Goal: Task Accomplishment & Management: Complete application form

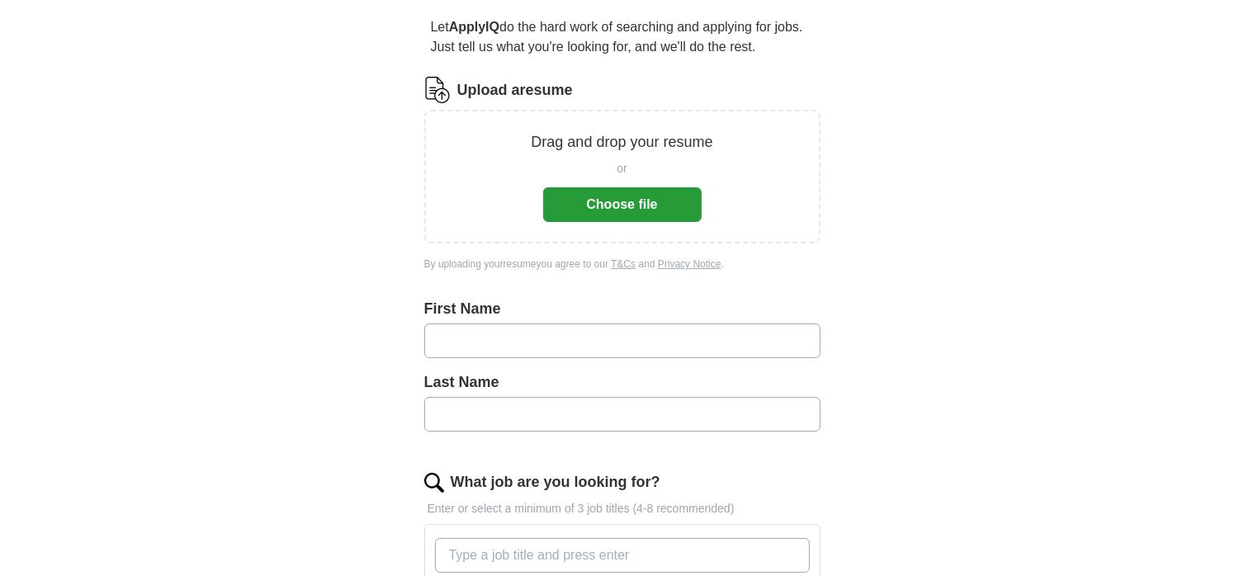
scroll to position [165, 0]
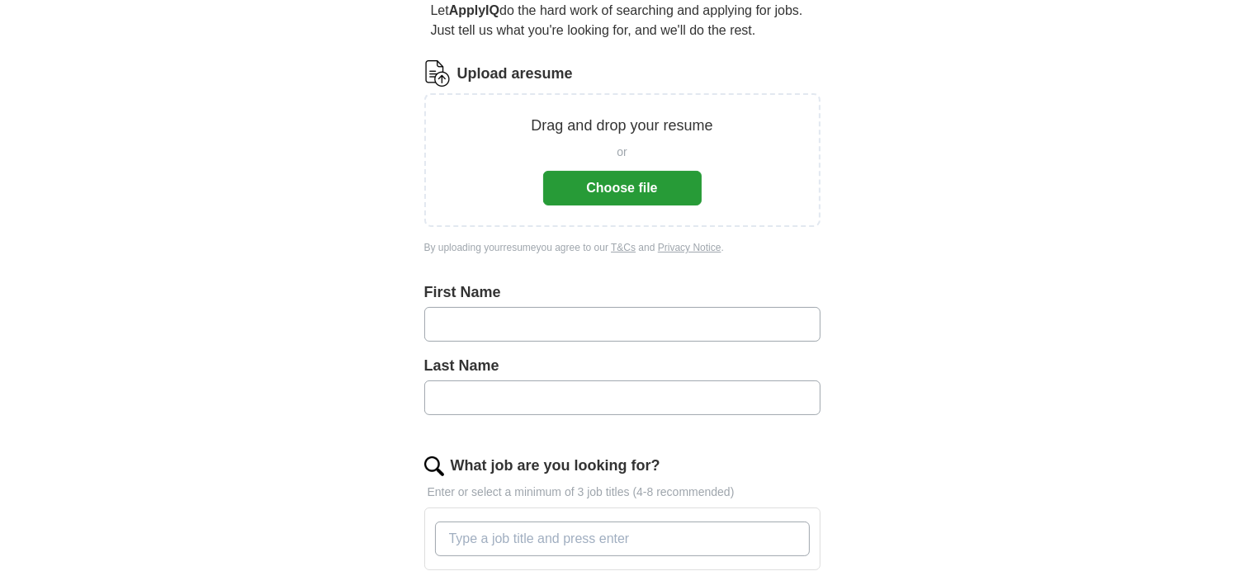
click at [630, 182] on button "Choose file" at bounding box center [622, 188] width 158 height 35
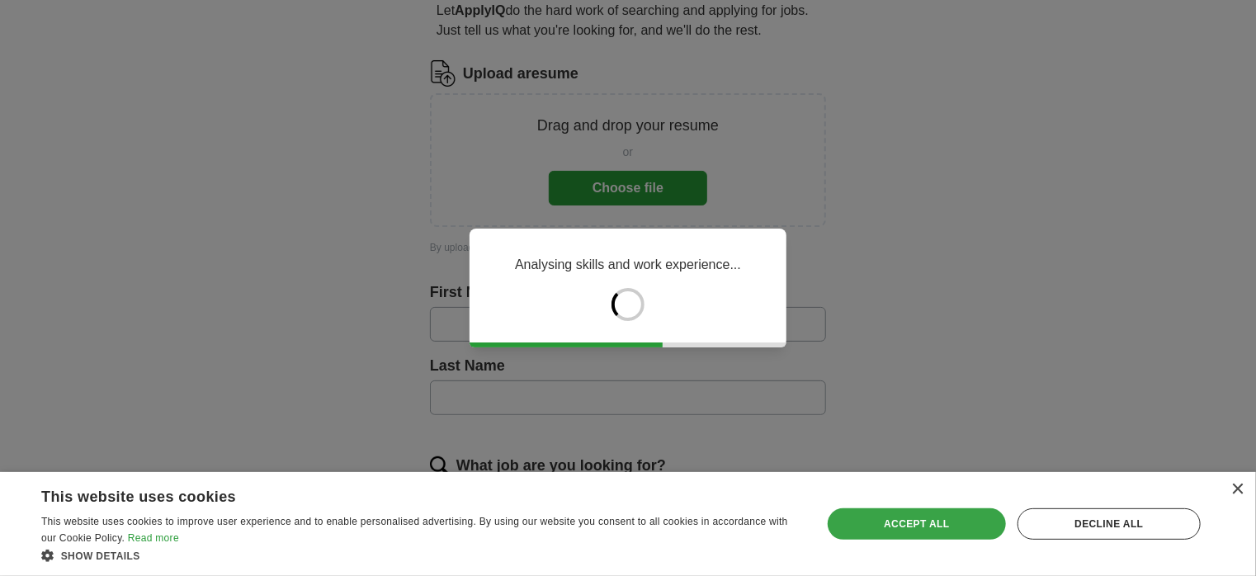
click at [931, 529] on div "Accept all" at bounding box center [917, 523] width 178 height 31
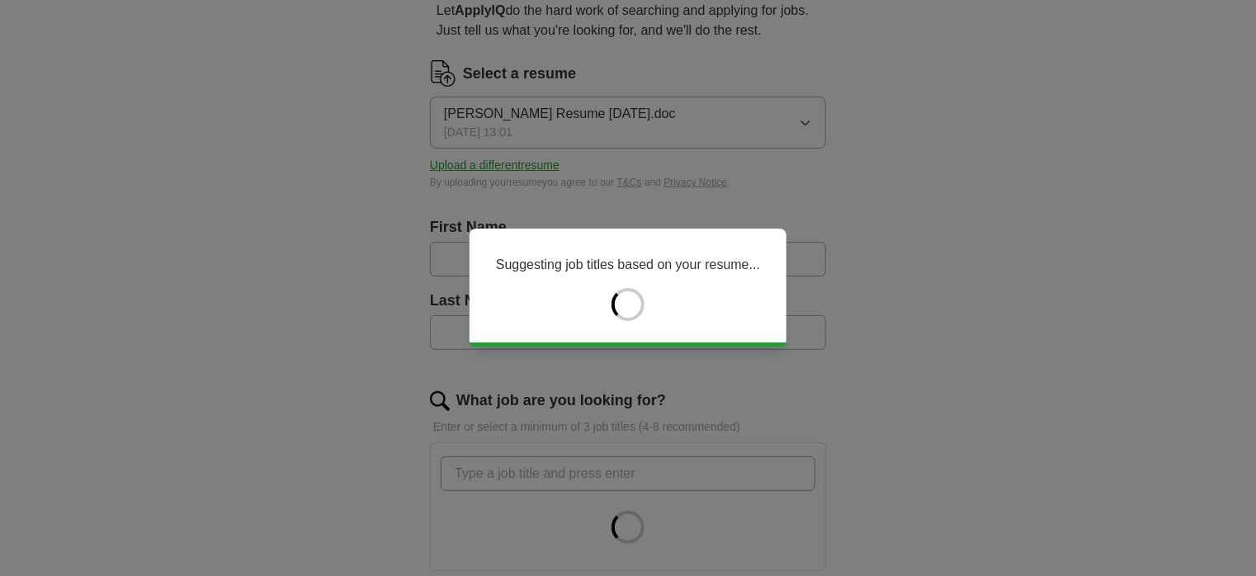
type input "******"
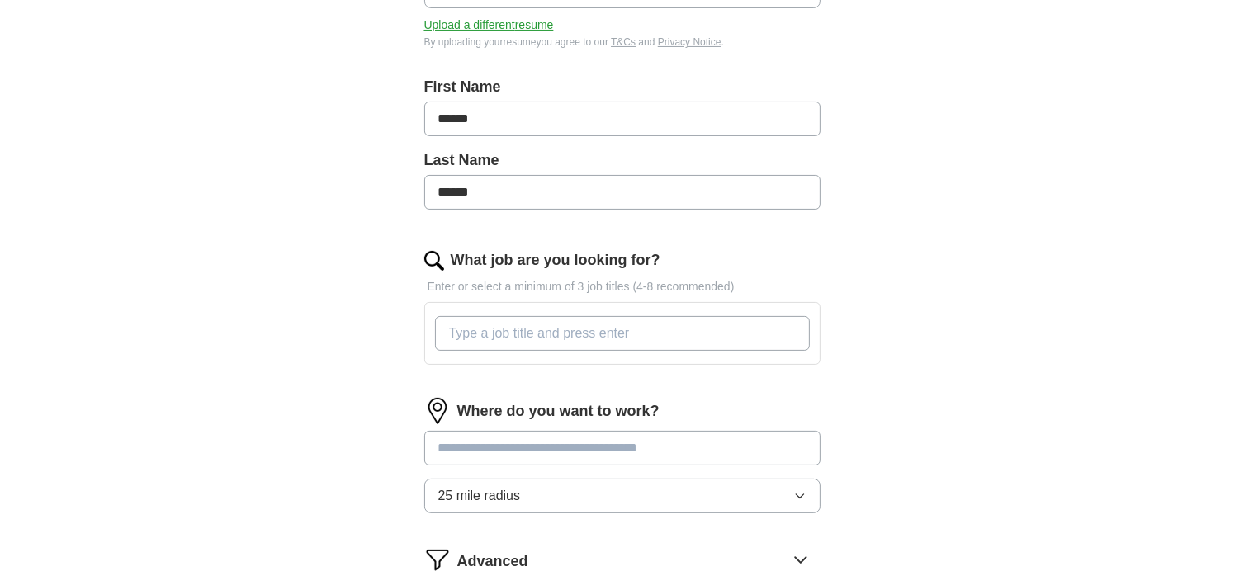
scroll to position [330, 0]
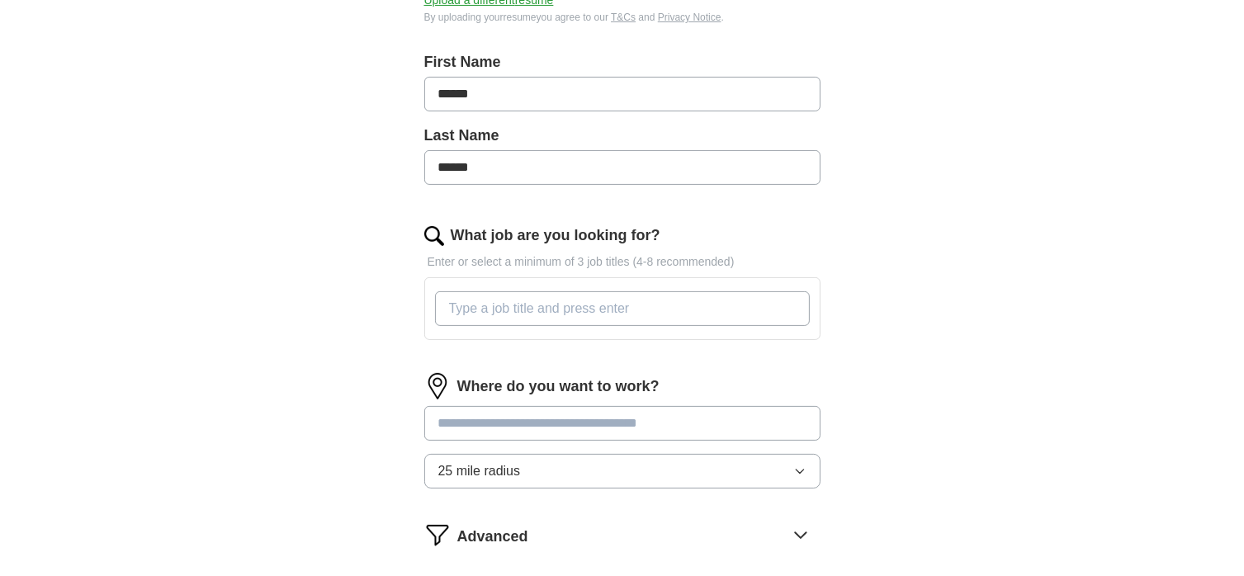
click at [782, 314] on input "What job are you looking for?" at bounding box center [622, 308] width 375 height 35
click at [587, 423] on input at bounding box center [622, 423] width 396 height 35
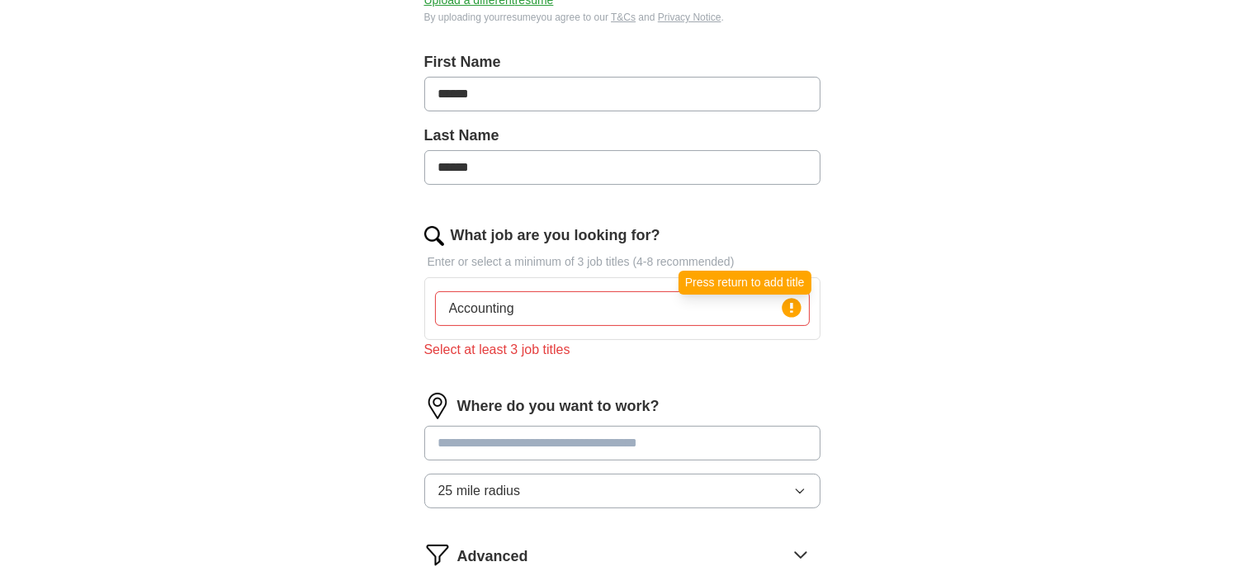
click at [791, 304] on icon at bounding box center [791, 308] width 3 height 10
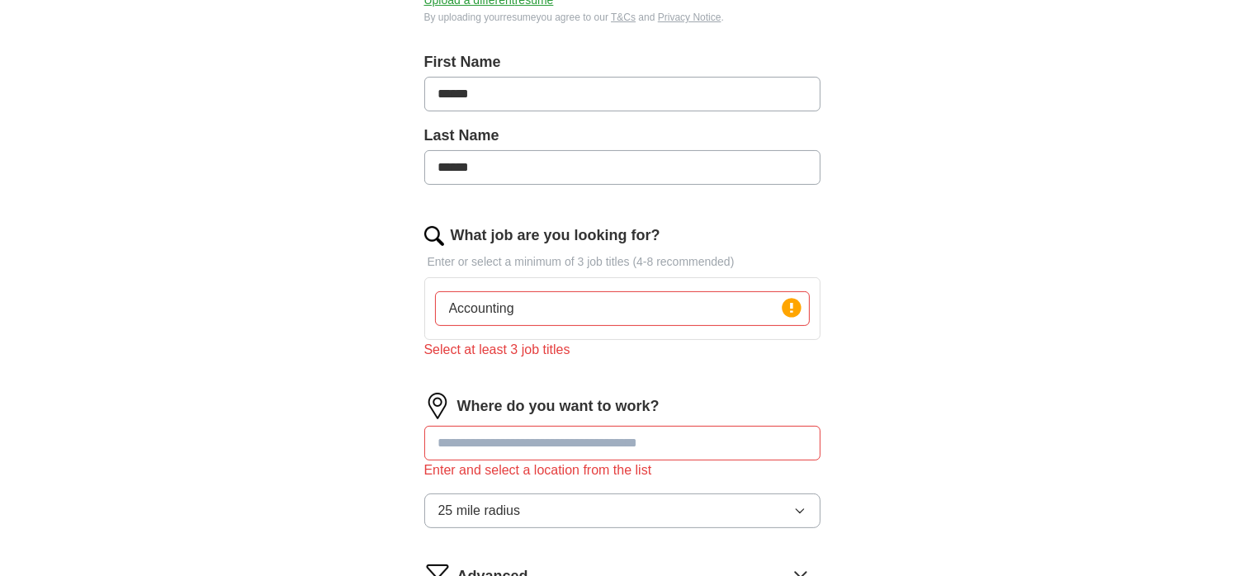
click at [527, 305] on input "Accounting" at bounding box center [622, 308] width 375 height 35
type input "A"
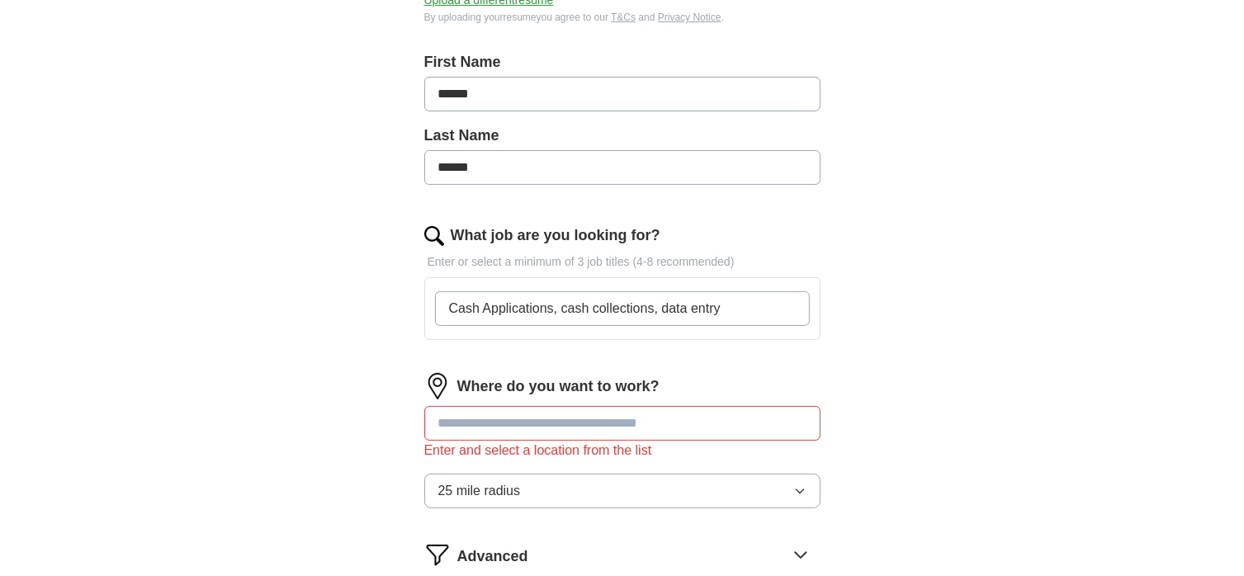
scroll to position [413, 0]
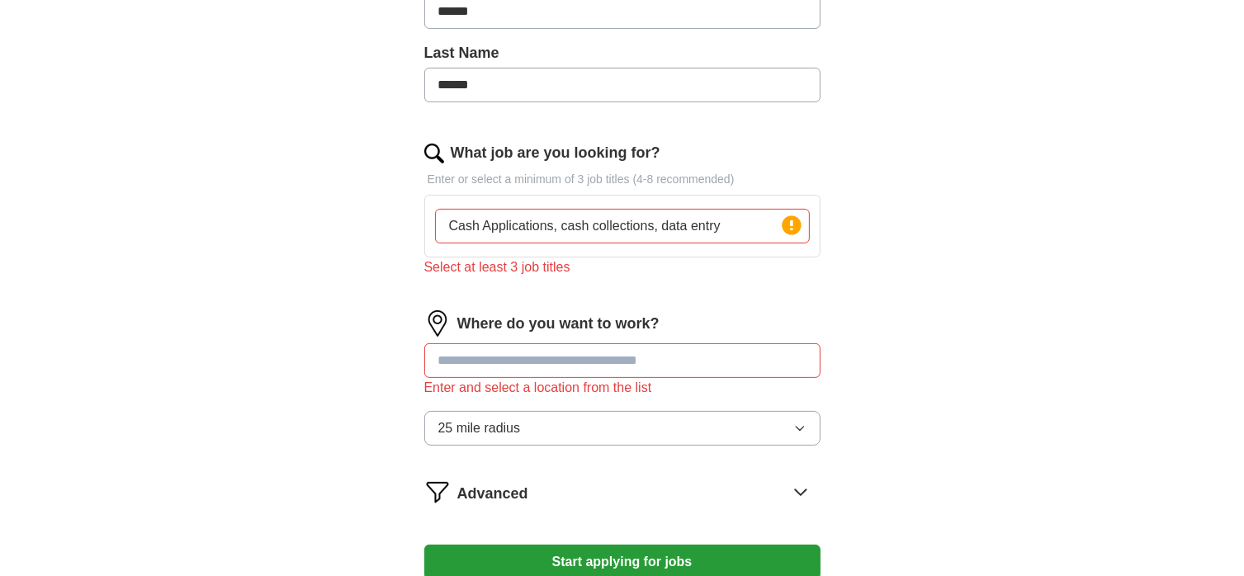
click at [652, 296] on form "Select a resume [PERSON_NAME] Resume [DATE].doc [DATE] 13:01 Upload a different…" at bounding box center [622, 207] width 396 height 788
click at [531, 354] on input at bounding box center [622, 360] width 396 height 35
click at [787, 225] on circle at bounding box center [790, 224] width 19 height 19
click at [657, 303] on form "Select a resume [PERSON_NAME] Resume [DATE].doc [DATE] 13:01 Upload a different…" at bounding box center [622, 207] width 396 height 788
drag, startPoint x: 717, startPoint y: 230, endPoint x: 419, endPoint y: 225, distance: 297.9
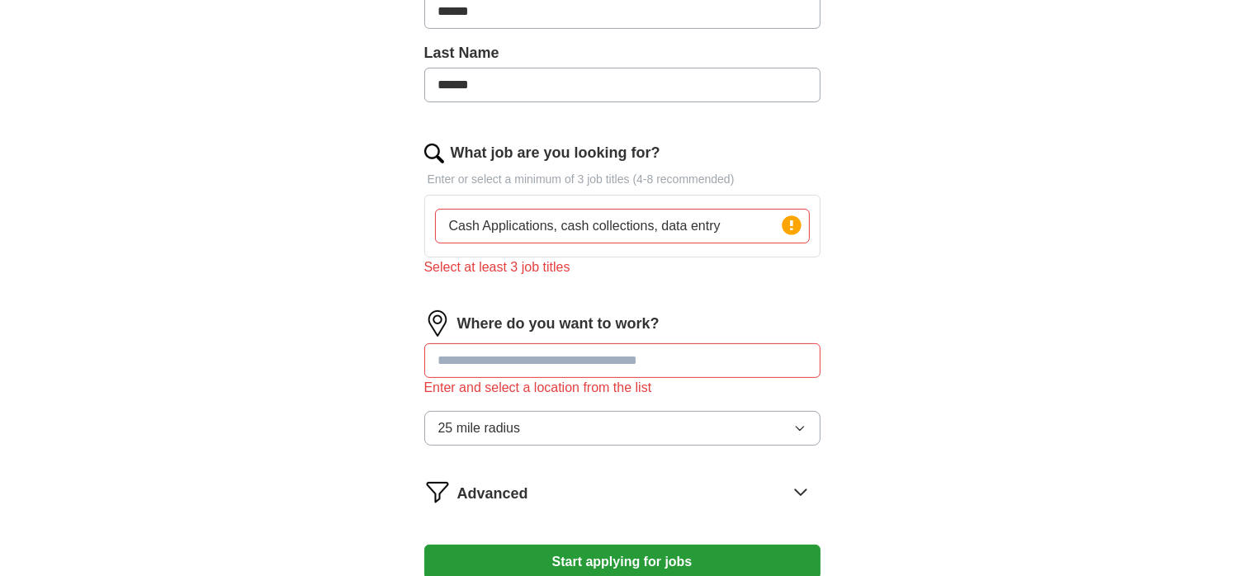
click at [419, 225] on div "Let ApplyIQ do the hard work of searching and applying for jobs. Just tell us w…" at bounding box center [622, 177] width 528 height 894
type input "A"
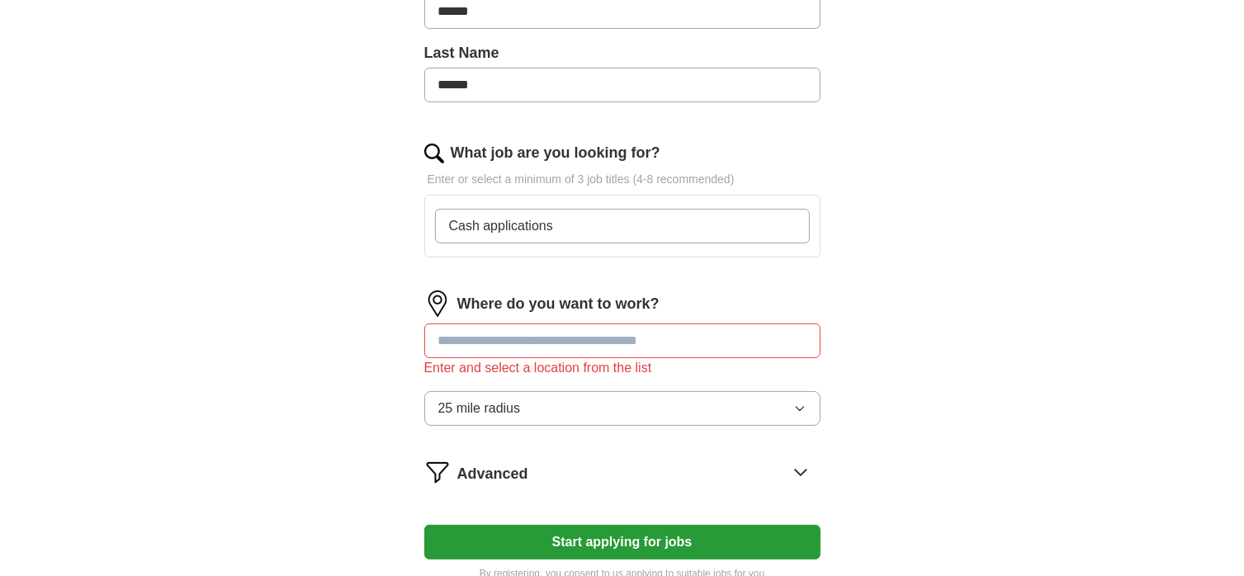
click at [712, 227] on input "Cash applications" at bounding box center [622, 226] width 375 height 35
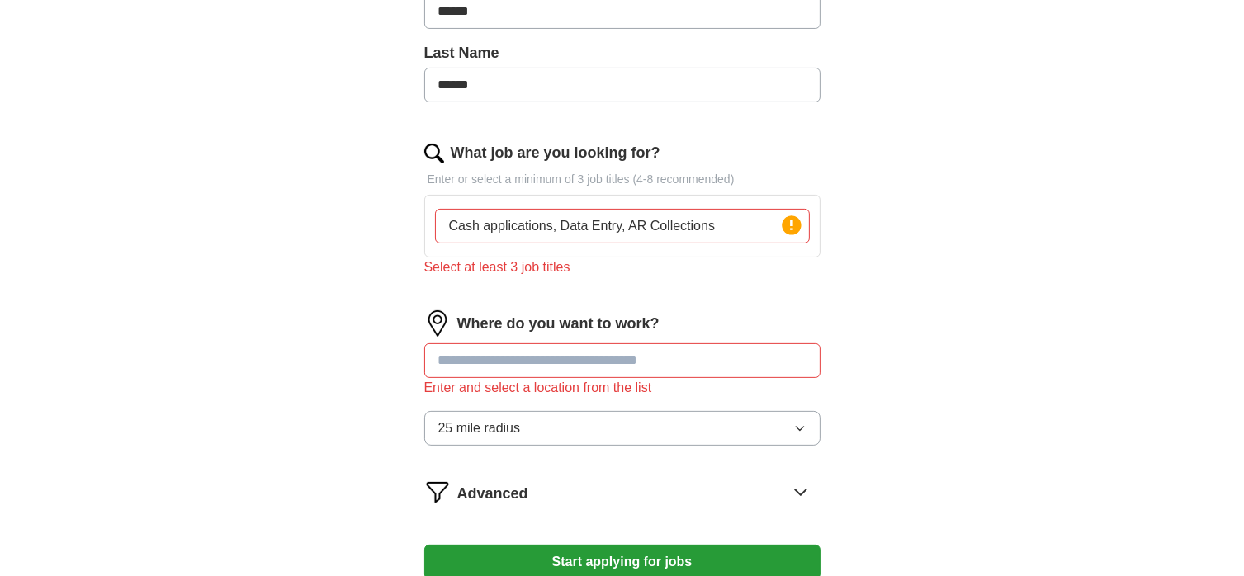
click at [748, 268] on div "What job are you looking for? Enter or select a minimum of 3 job titles (4-8 re…" at bounding box center [622, 216] width 396 height 149
click at [535, 222] on input "Cash applications, Data Entry, AR Collections" at bounding box center [622, 226] width 375 height 35
click at [720, 225] on input "Cash applications, Data Entry, AR Collections" at bounding box center [622, 226] width 375 height 35
type input "Cash applications"
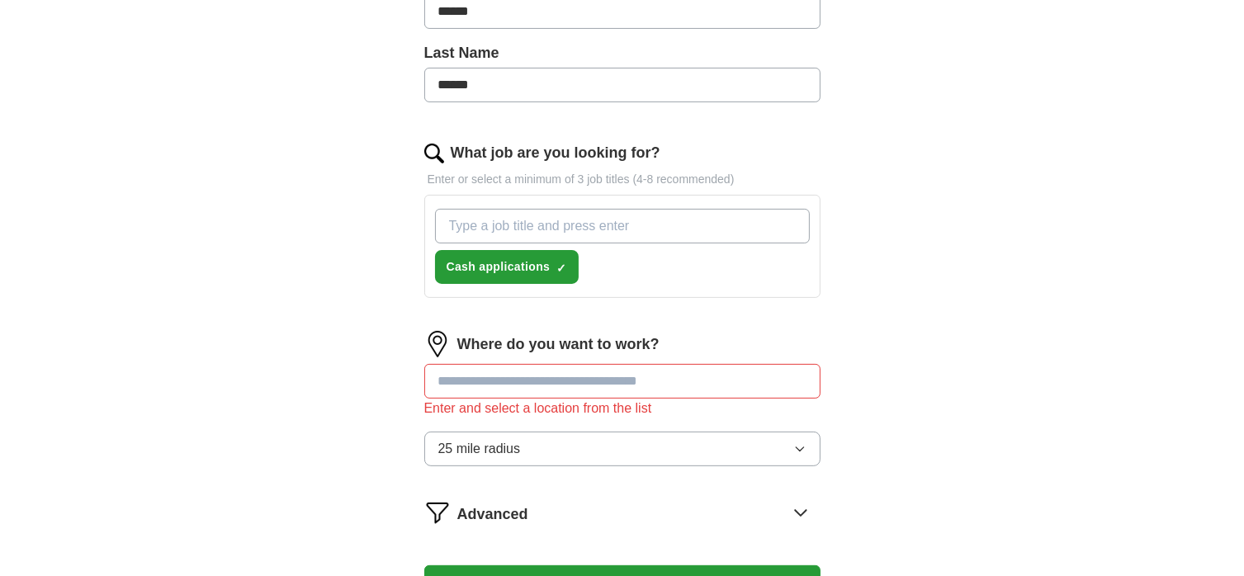
click at [635, 222] on input "What job are you looking for?" at bounding box center [622, 226] width 375 height 35
type input "AR Collections"
click at [620, 215] on input "What job are you looking for?" at bounding box center [622, 226] width 375 height 35
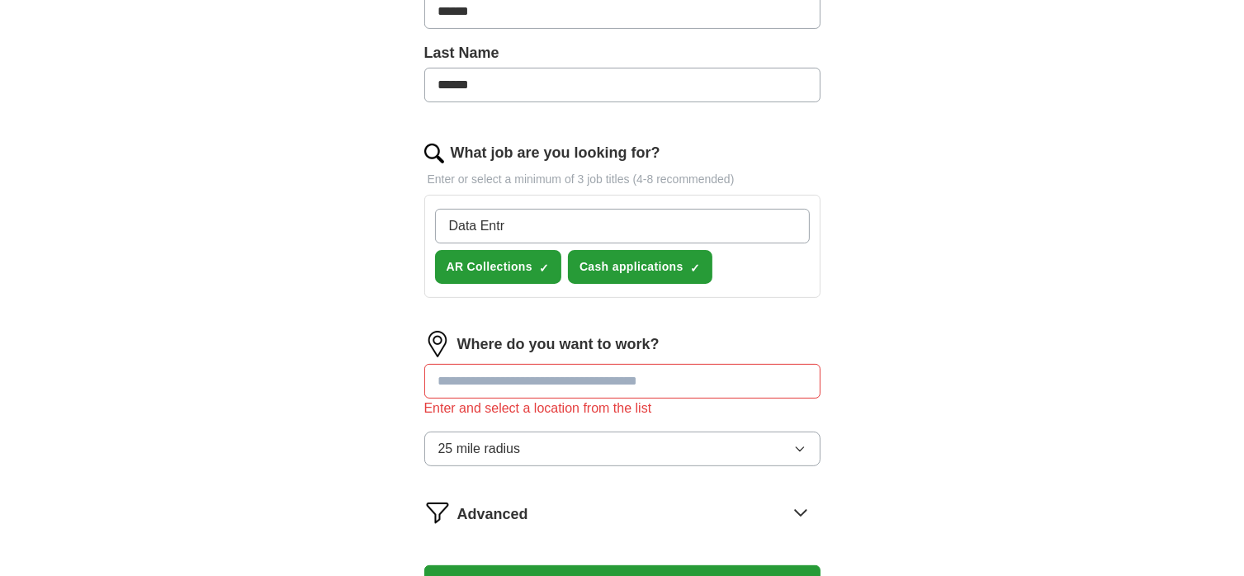
type input "Data Entry"
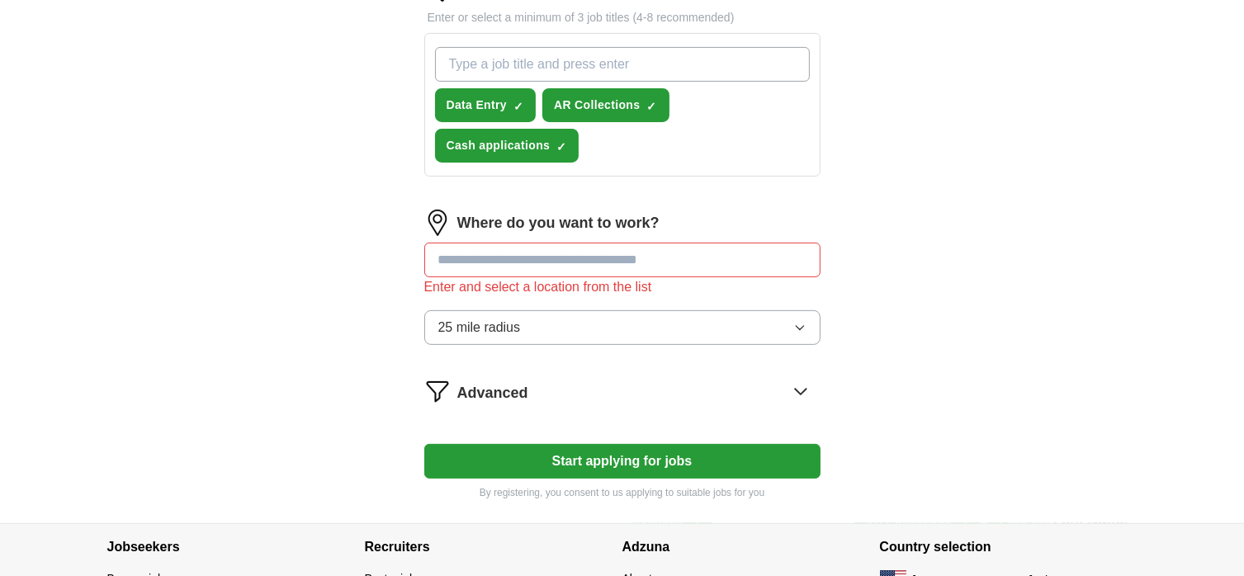
scroll to position [578, 0]
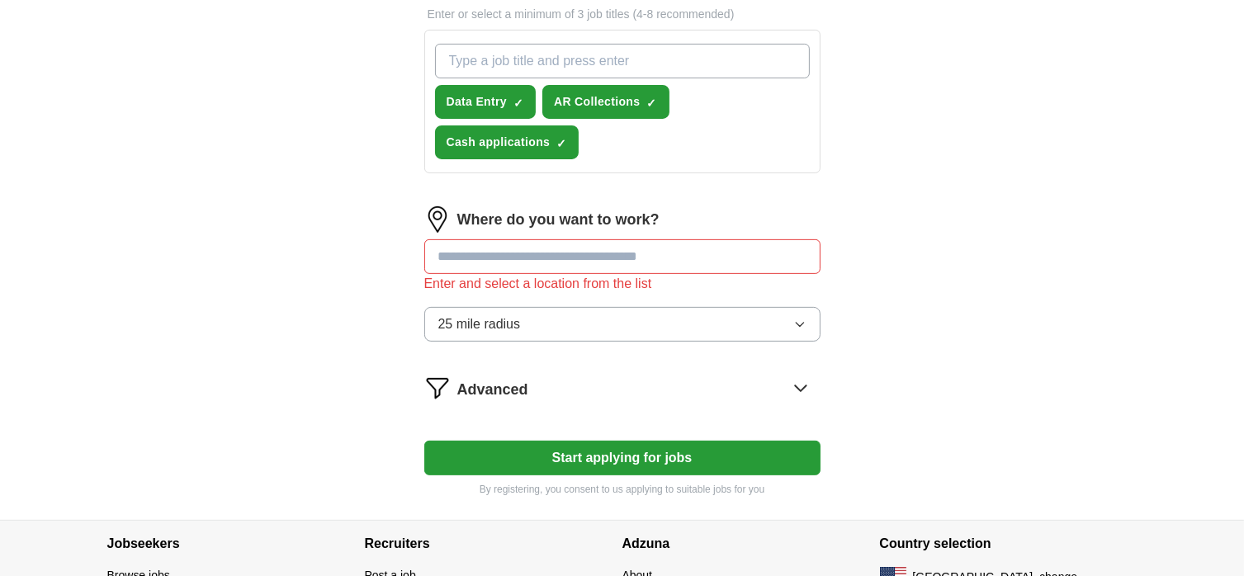
click at [523, 260] on input at bounding box center [622, 256] width 396 height 35
type input "*"
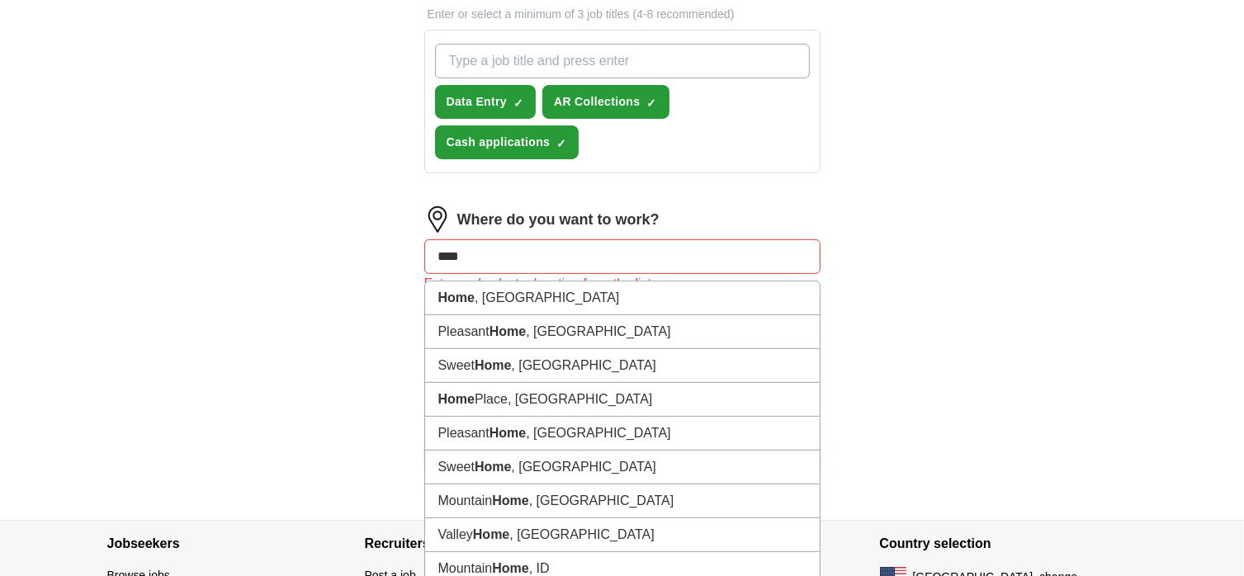
click at [597, 256] on input "****" at bounding box center [622, 256] width 396 height 35
type input "*"
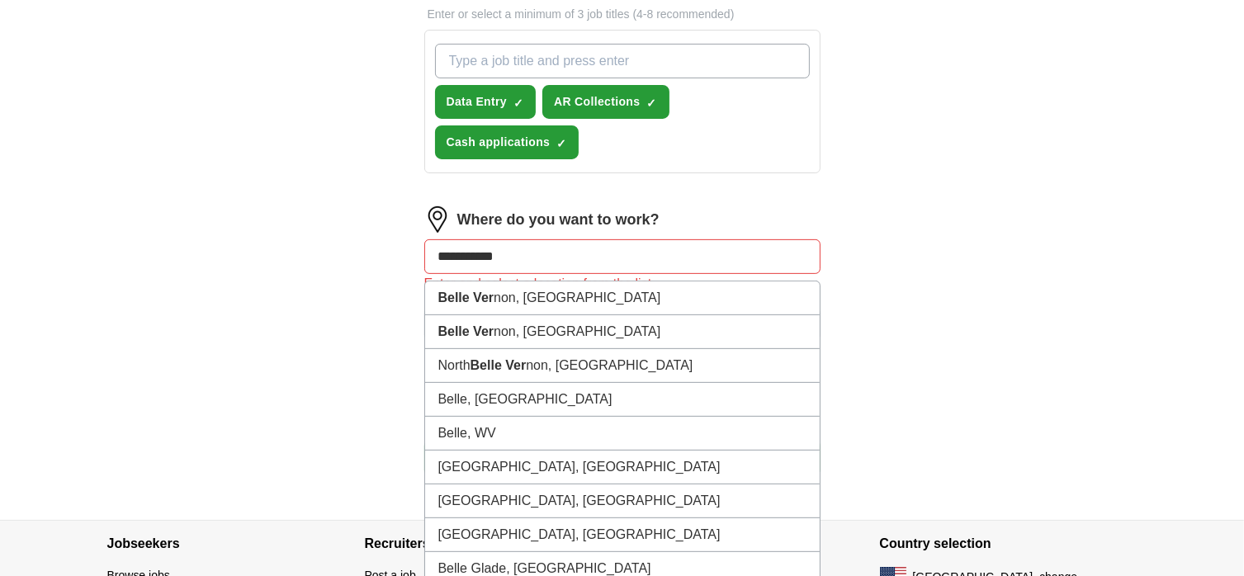
type input "**********"
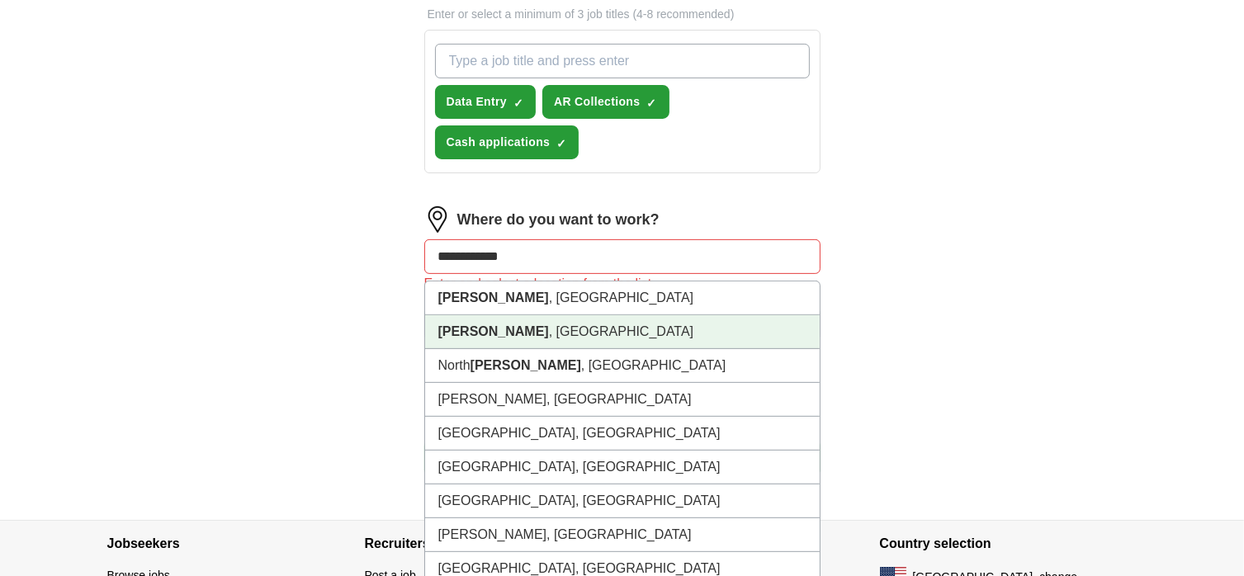
click at [541, 324] on li "[PERSON_NAME] , [GEOGRAPHIC_DATA]" at bounding box center [622, 332] width 394 height 34
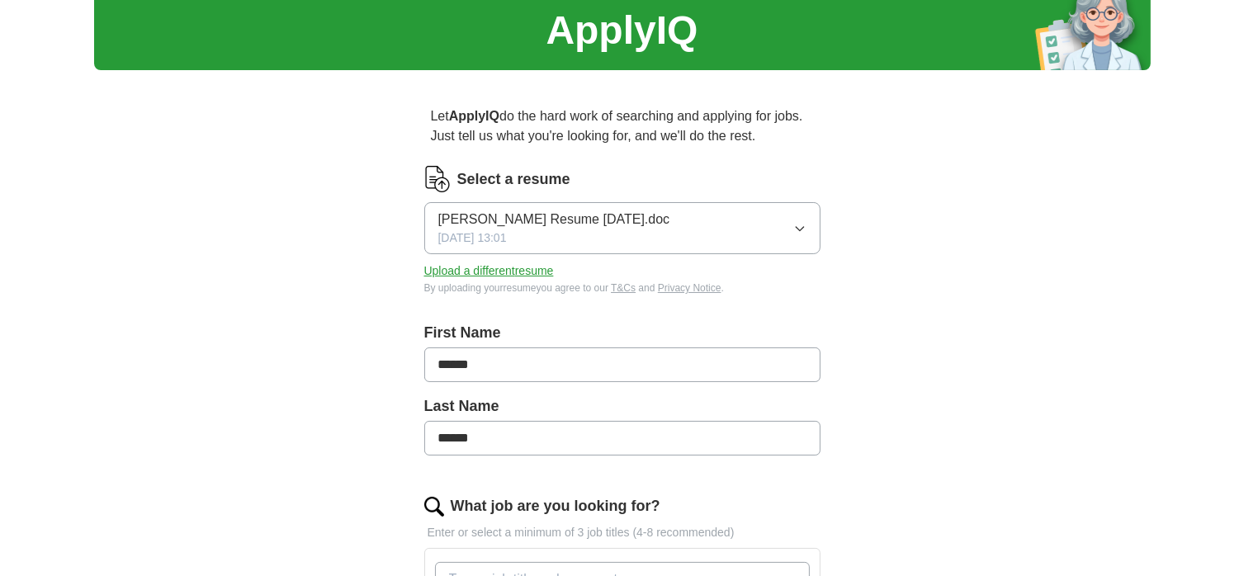
scroll to position [0, 0]
